Goal: Information Seeking & Learning: Learn about a topic

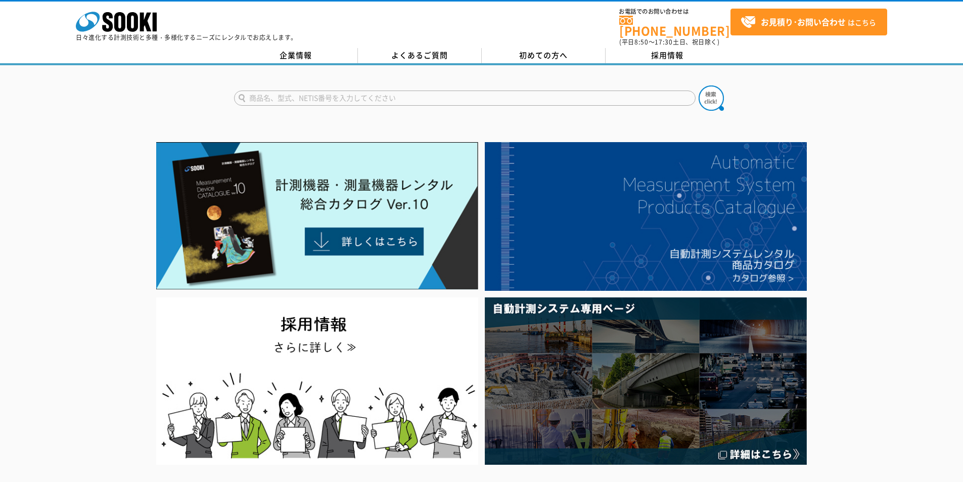
click at [384, 103] on form at bounding box center [481, 99] width 495 height 28
click at [384, 98] on input "text" at bounding box center [464, 97] width 461 height 15
type input "流量"
click at [731, 89] on div "流量 ポータブル型超音波流量計 型超音波流量計 超音波流量計" at bounding box center [481, 89] width 963 height 49
click at [718, 97] on img at bounding box center [711, 97] width 25 height 25
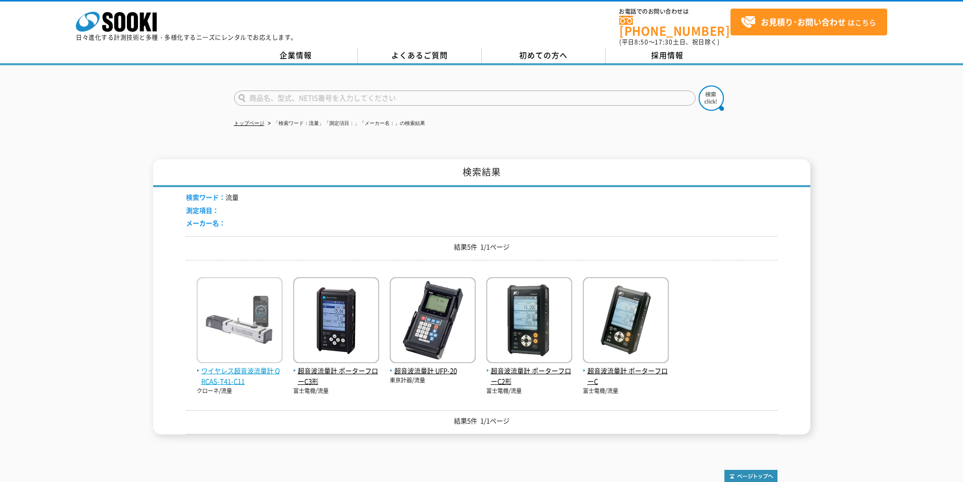
click at [214, 357] on img at bounding box center [240, 321] width 86 height 88
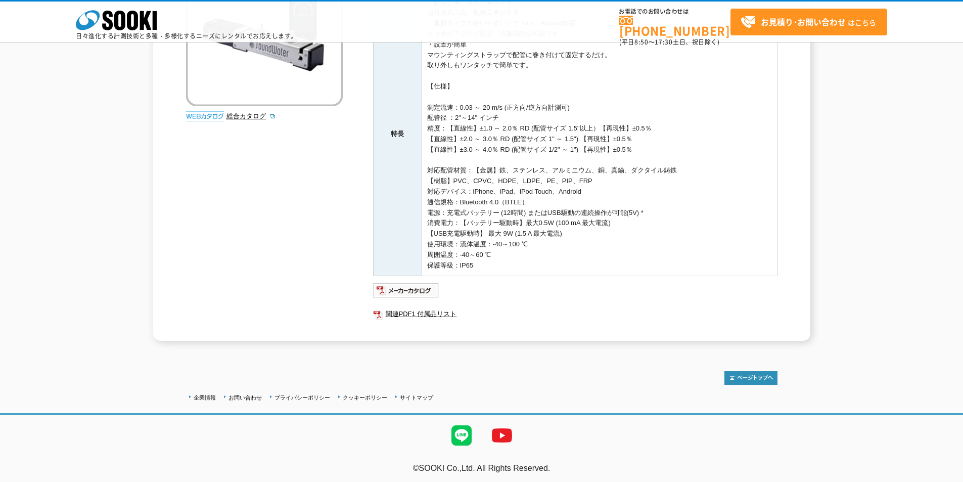
scroll to position [67, 0]
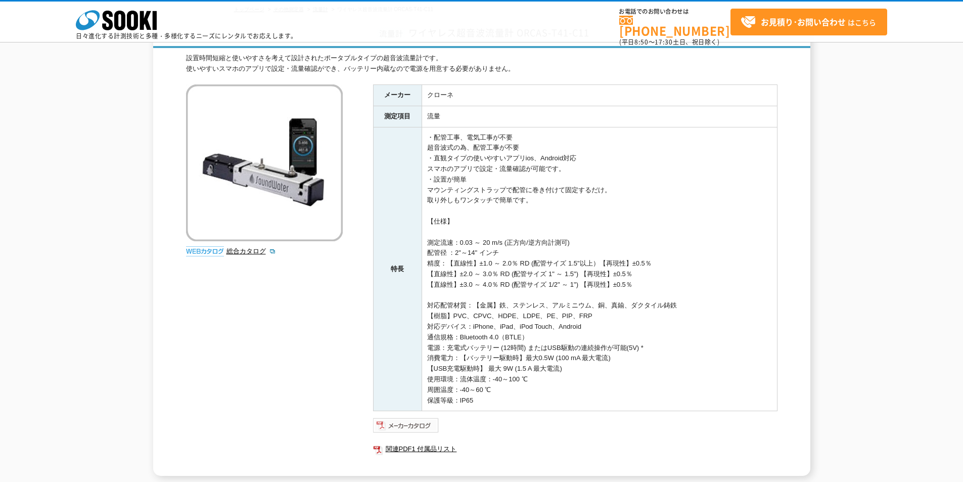
click at [419, 426] on img at bounding box center [406, 425] width 66 height 16
drag, startPoint x: 106, startPoint y: 19, endPoint x: 97, endPoint y: 2, distance: 20.1
click at [106, 19] on icon at bounding box center [107, 21] width 11 height 20
